Goal: Transaction & Acquisition: Purchase product/service

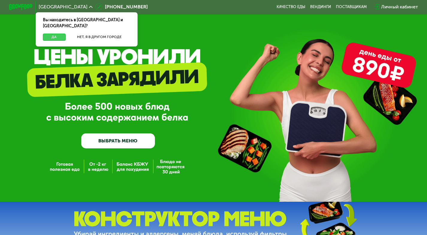
click at [50, 34] on button "Да" at bounding box center [54, 37] width 23 height 7
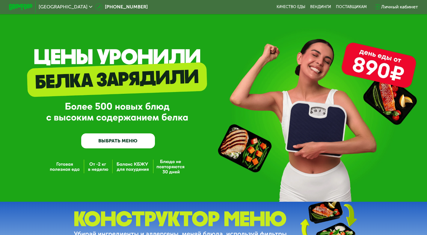
click at [141, 147] on link "ВЫБРАТЬ МЕНЮ" at bounding box center [118, 140] width 74 height 15
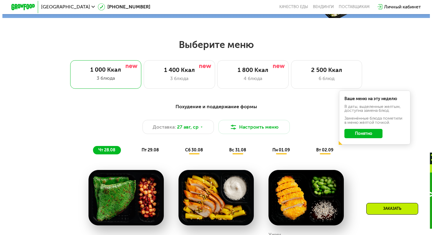
scroll to position [256, 0]
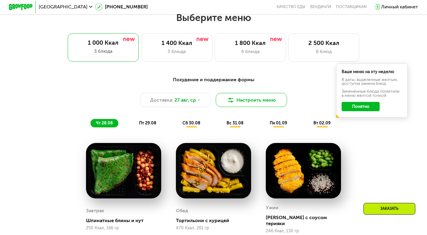
click at [274, 99] on button "Настроить меню" at bounding box center [251, 100] width 71 height 14
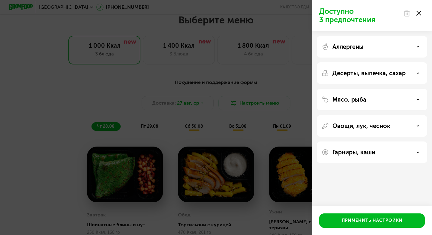
click at [372, 49] on div "Аллергены" at bounding box center [371, 46] width 101 height 7
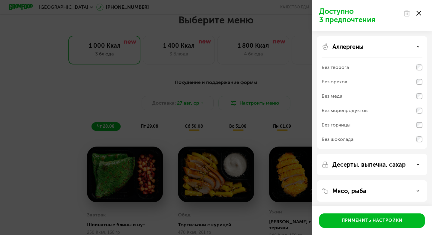
scroll to position [30, 0]
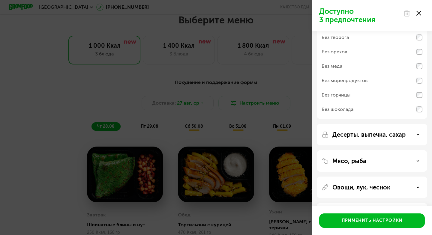
click at [387, 132] on p "Десерты, выпечка, сахар" at bounding box center [368, 134] width 73 height 7
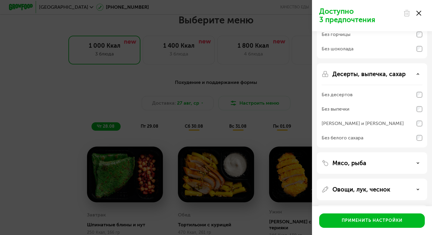
scroll to position [117, 0]
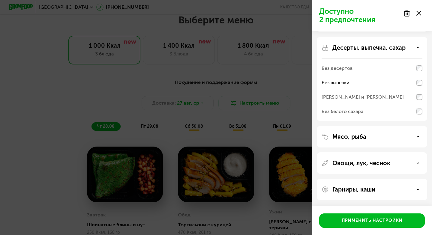
click at [419, 94] on div "[PERSON_NAME] и [PERSON_NAME]" at bounding box center [371, 97] width 101 height 14
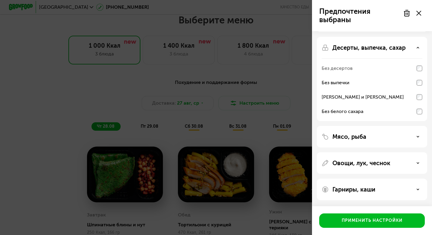
click at [413, 138] on div "Мясо, рыба" at bounding box center [371, 136] width 101 height 7
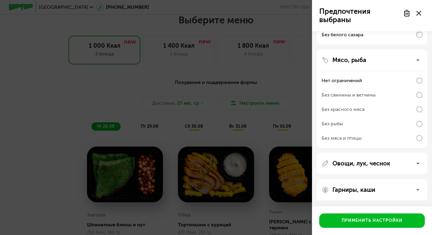
scroll to position [194, 0]
click at [413, 161] on div "Овощи, лук, чеснок" at bounding box center [371, 162] width 101 height 7
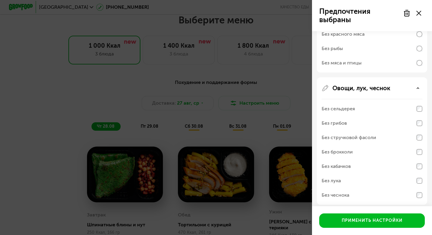
scroll to position [284, 0]
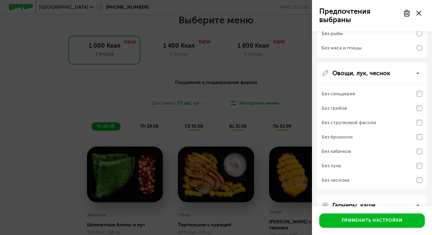
click at [420, 119] on div "Без стручковой фасоли" at bounding box center [371, 122] width 101 height 14
click at [419, 115] on div "Без грибов" at bounding box center [371, 108] width 101 height 14
click at [417, 128] on div "Без стручковой фасоли" at bounding box center [371, 122] width 101 height 14
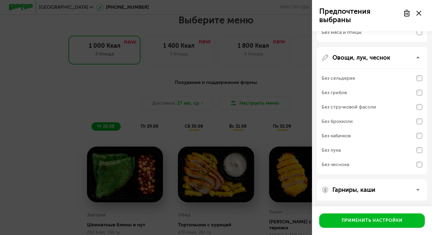
scroll to position [300, 0]
click at [418, 142] on div "Без кабачков" at bounding box center [371, 135] width 101 height 14
click at [418, 157] on div "Без лука" at bounding box center [371, 164] width 101 height 14
drag, startPoint x: 416, startPoint y: 193, endPoint x: 416, endPoint y: 188, distance: 4.8
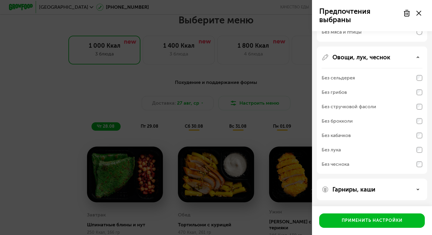
click at [416, 193] on div "Гарниры, каши" at bounding box center [371, 190] width 110 height 22
click at [420, 196] on div "Гарниры, каши" at bounding box center [371, 190] width 110 height 22
click at [412, 188] on div "Гарниры, каши" at bounding box center [371, 189] width 101 height 7
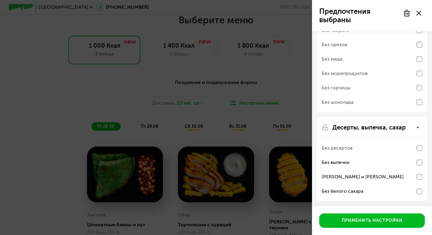
scroll to position [30, 0]
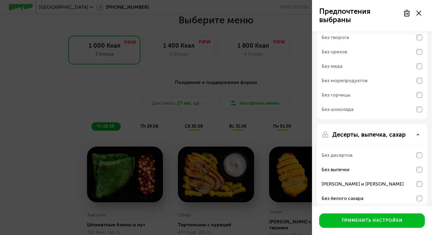
click at [406, 16] on use at bounding box center [406, 13] width 5 height 6
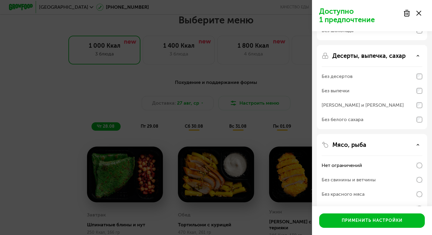
scroll to position [77, 0]
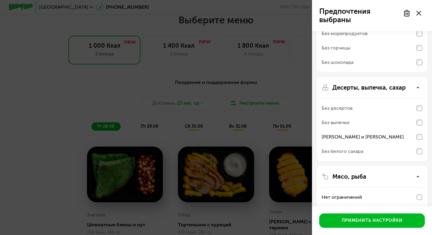
click at [420, 111] on div "Без десертов" at bounding box center [371, 108] width 101 height 14
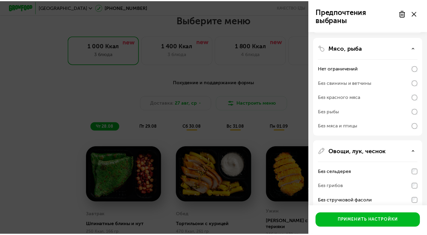
scroll to position [287, 0]
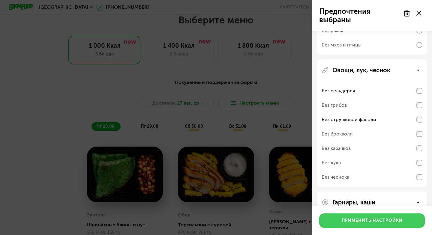
click at [390, 221] on div "Применить настройки" at bounding box center [371, 221] width 61 height 6
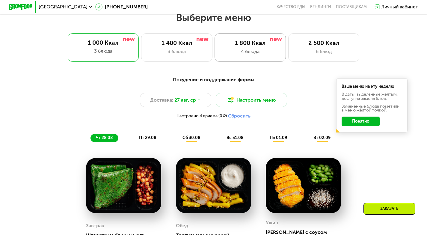
click at [288, 58] on div "1 800 Ккал 4 блюда" at bounding box center [323, 47] width 71 height 28
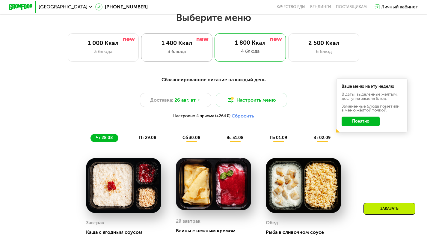
click at [192, 46] on div "1 400 Ккал" at bounding box center [176, 43] width 59 height 7
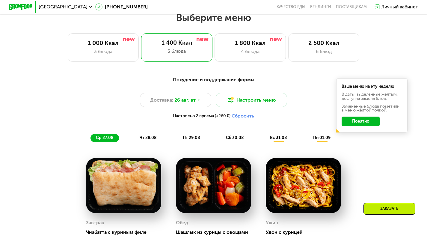
click at [367, 122] on button "Понятно" at bounding box center [361, 122] width 38 height 10
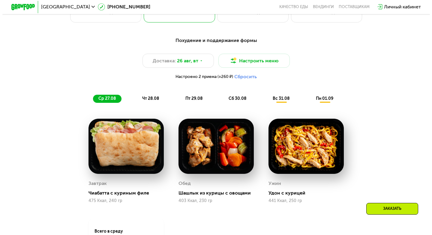
scroll to position [300, 0]
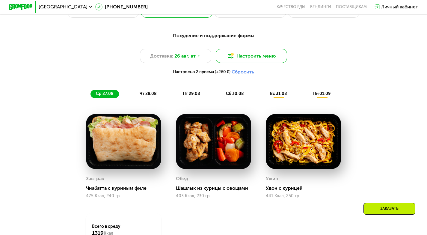
click at [242, 60] on button "Настроить меню" at bounding box center [251, 56] width 71 height 14
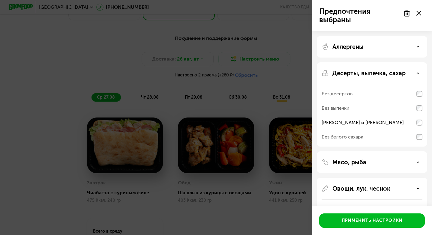
click at [408, 12] on use at bounding box center [406, 13] width 5 height 6
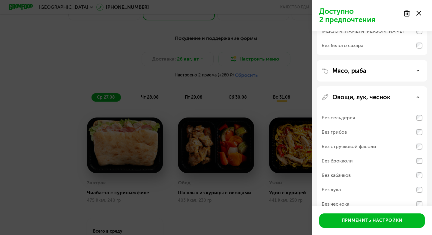
scroll to position [41, 0]
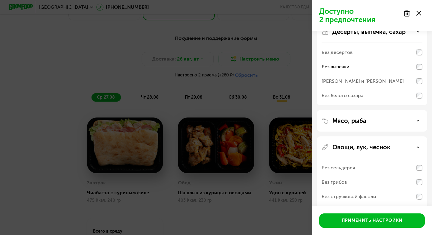
click at [411, 121] on div "Мясо, рыба" at bounding box center [371, 120] width 101 height 7
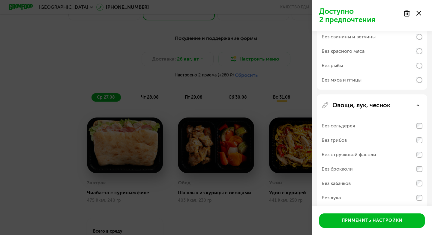
scroll to position [161, 0]
click at [382, 190] on div "Без мяса и птицы" at bounding box center [371, 197] width 101 height 14
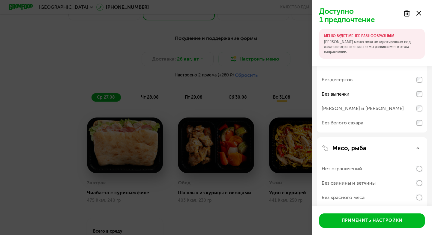
scroll to position [0, 0]
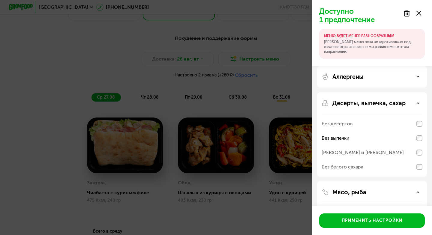
click at [402, 92] on div "Аллергены" at bounding box center [371, 134] width 110 height 84
click at [415, 76] on div "Аллергены" at bounding box center [371, 76] width 101 height 7
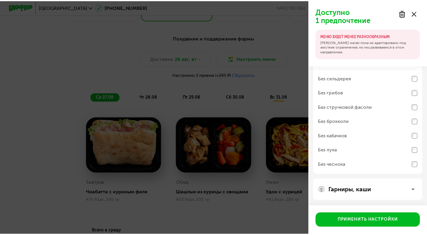
scroll to position [330, 0]
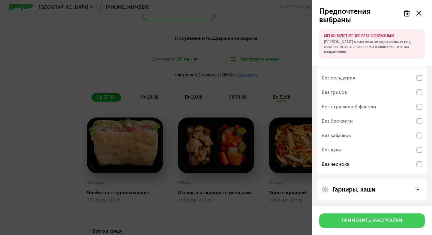
click at [407, 220] on button "Применить настройки" at bounding box center [371, 220] width 105 height 14
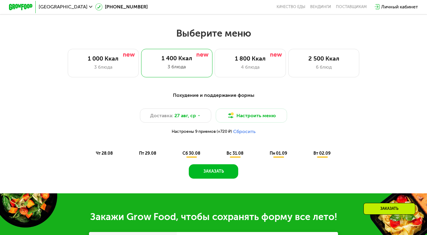
scroll to position [240, 0]
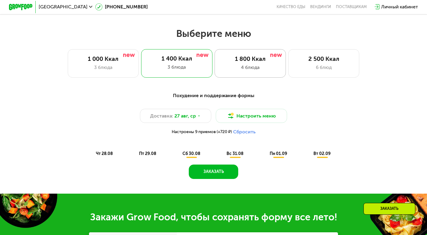
click at [247, 63] on div "1 800 Ккал" at bounding box center [250, 58] width 59 height 7
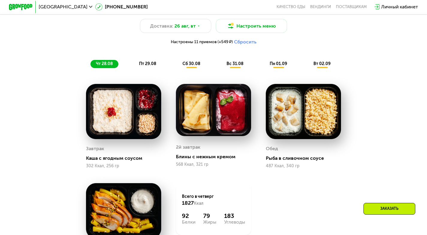
scroll to position [210, 0]
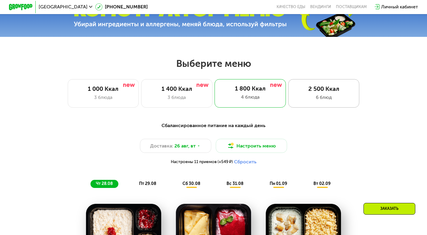
click at [329, 87] on div "2 500 Ккал 6 блюд" at bounding box center [323, 93] width 71 height 28
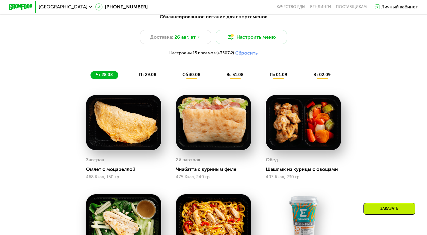
scroll to position [240, 0]
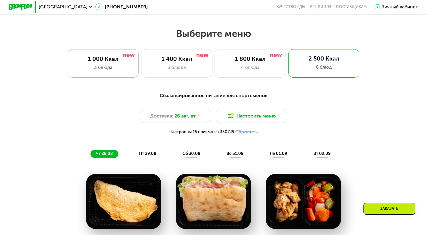
click at [141, 58] on div "1 000 Ккал 3 блюда" at bounding box center [176, 63] width 71 height 28
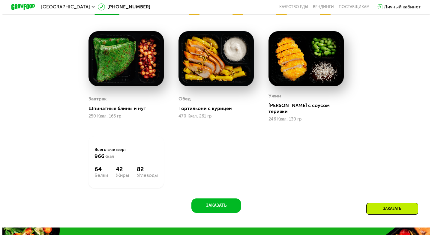
scroll to position [300, 0]
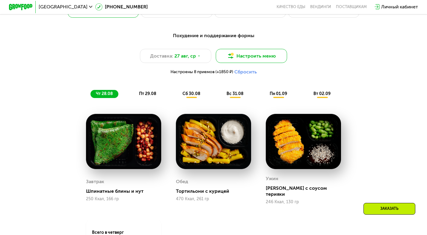
click at [258, 57] on button "Настроить меню" at bounding box center [251, 56] width 71 height 14
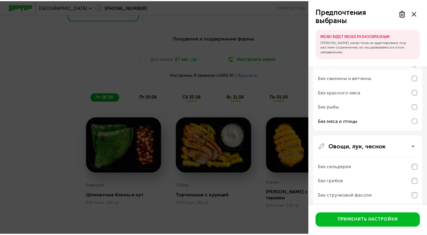
scroll to position [150, 0]
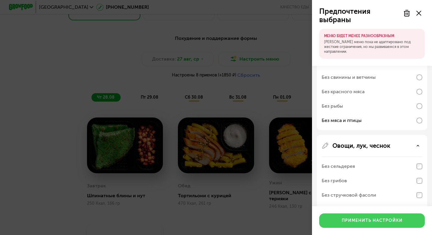
click at [381, 218] on div "Применить настройки" at bounding box center [371, 221] width 61 height 6
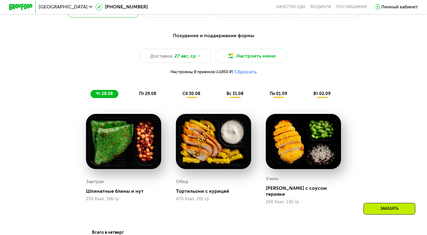
click at [305, 156] on img at bounding box center [303, 141] width 75 height 55
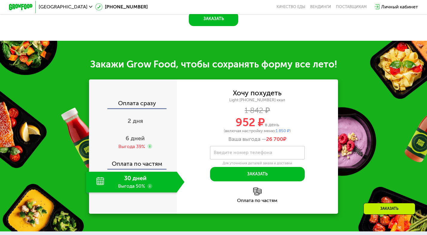
scroll to position [569, 0]
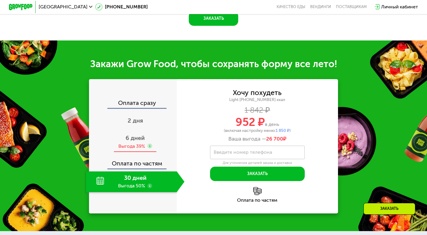
click at [131, 138] on span "6 дней" at bounding box center [135, 137] width 19 height 7
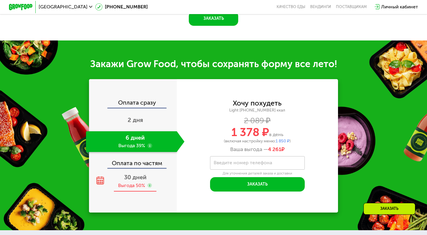
click at [130, 179] on span "30 дней" at bounding box center [135, 177] width 22 height 7
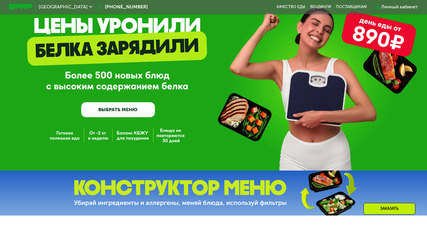
scroll to position [30, 0]
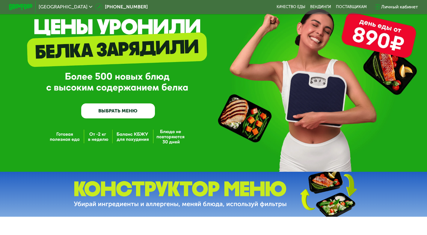
click at [120, 112] on link "ВЫБРАТЬ МЕНЮ" at bounding box center [118, 110] width 74 height 15
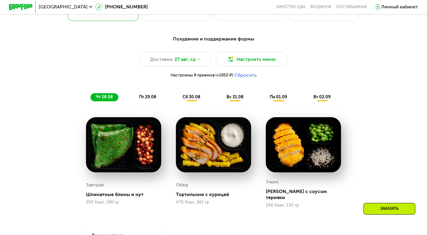
scroll to position [226, 0]
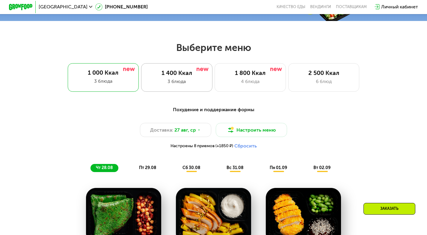
click at [215, 79] on div "1 400 Ккал 3 блюда" at bounding box center [250, 77] width 71 height 28
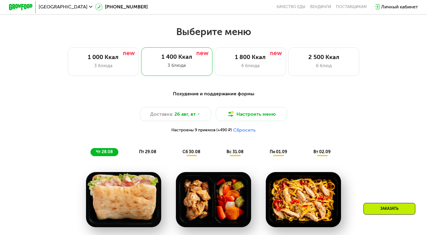
scroll to position [256, 0]
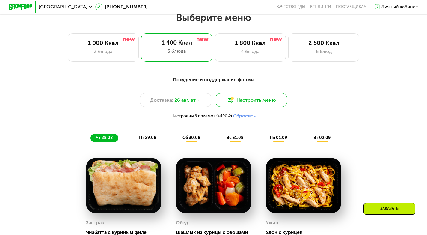
click at [249, 101] on button "Настроить меню" at bounding box center [251, 100] width 71 height 14
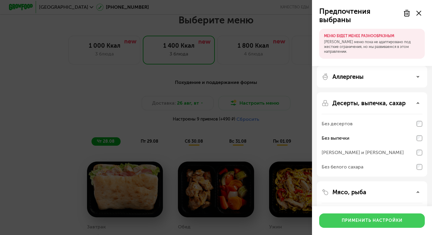
click at [376, 221] on div "Применить настройки" at bounding box center [371, 221] width 61 height 6
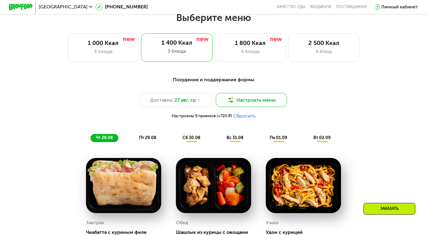
click at [272, 106] on button "Настроить меню" at bounding box center [251, 100] width 71 height 14
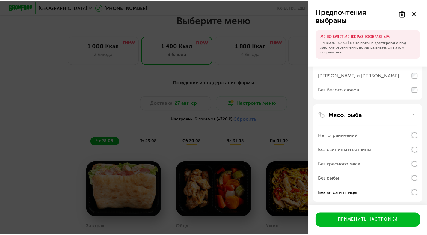
scroll to position [90, 0]
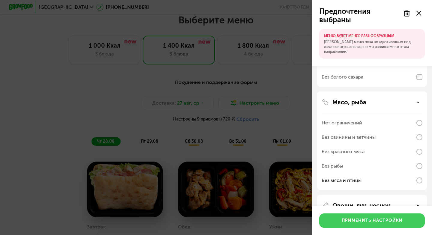
click at [409, 220] on button "Применить настройки" at bounding box center [371, 220] width 105 height 14
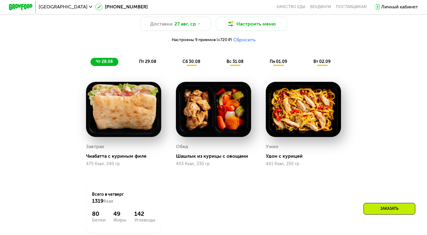
scroll to position [346, 0]
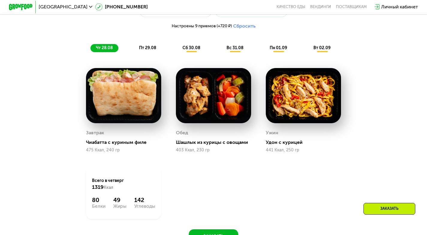
click at [193, 50] on span "сб 30.08" at bounding box center [192, 47] width 18 height 5
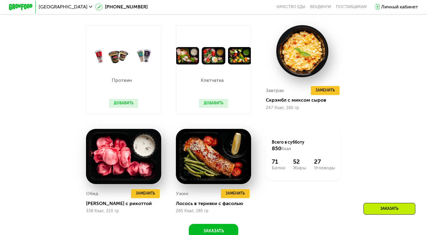
scroll to position [376, 0]
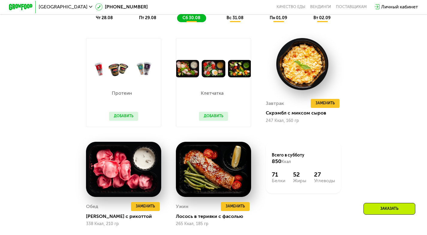
click at [218, 121] on button "Добавить" at bounding box center [213, 116] width 29 height 9
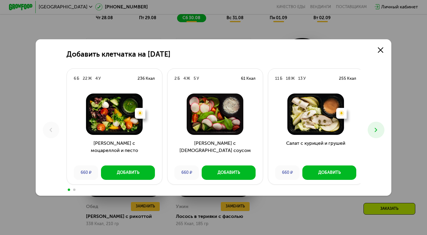
click at [217, 122] on img at bounding box center [215, 115] width 86 height 42
click at [383, 50] on use at bounding box center [380, 49] width 5 height 5
